Goal: Task Accomplishment & Management: Use online tool/utility

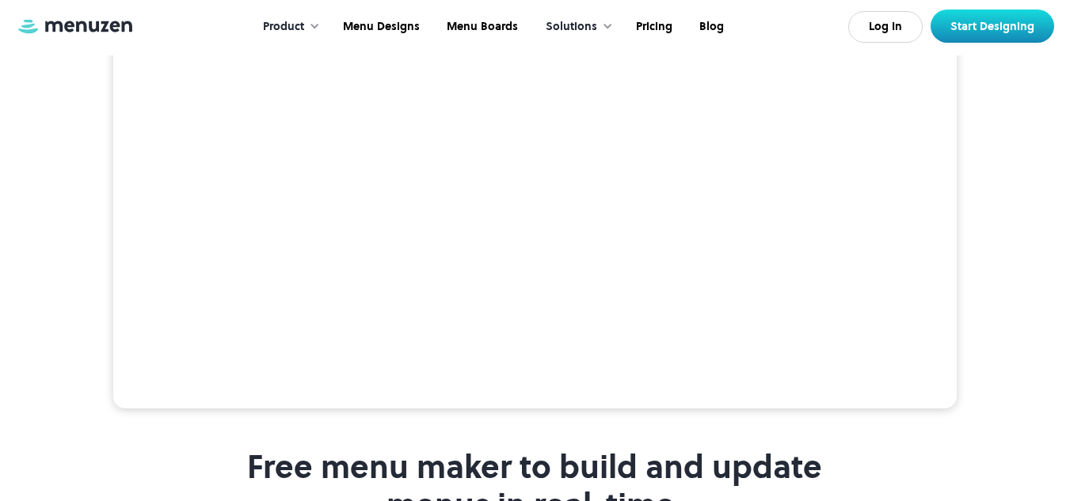
scroll to position [396, 0]
click at [398, 28] on link "Menu Designs" at bounding box center [380, 26] width 104 height 49
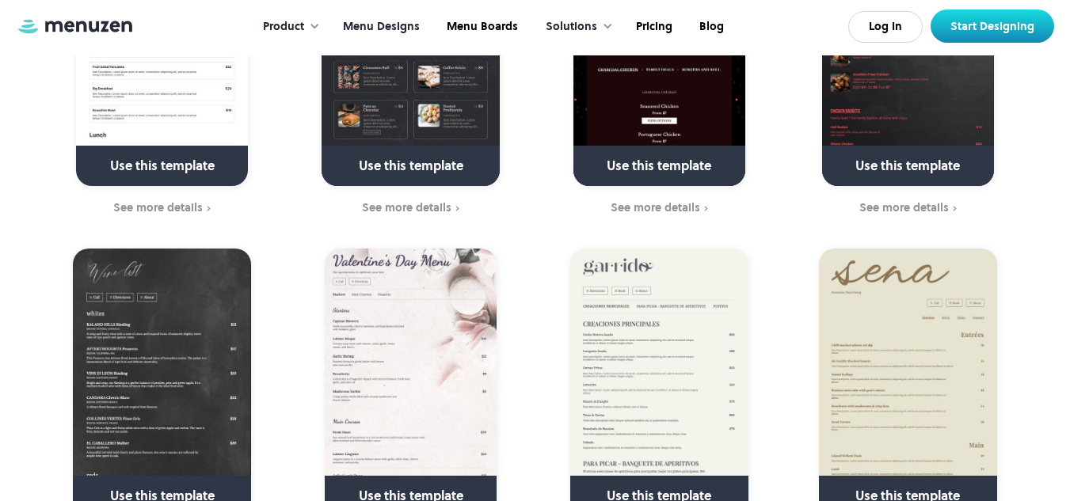
scroll to position [1663, 0]
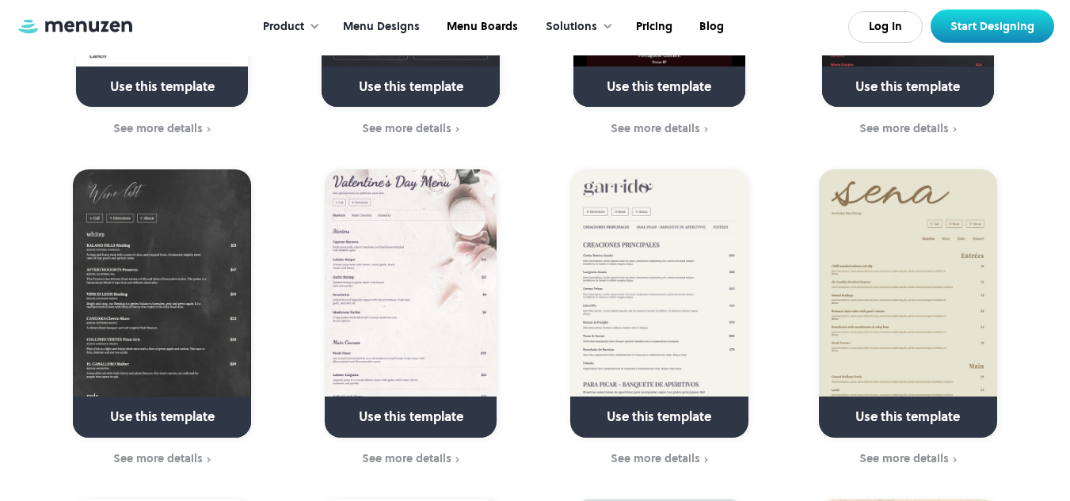
click at [428, 411] on link at bounding box center [410, 424] width 229 height 40
